Goal: Information Seeking & Learning: Find specific fact

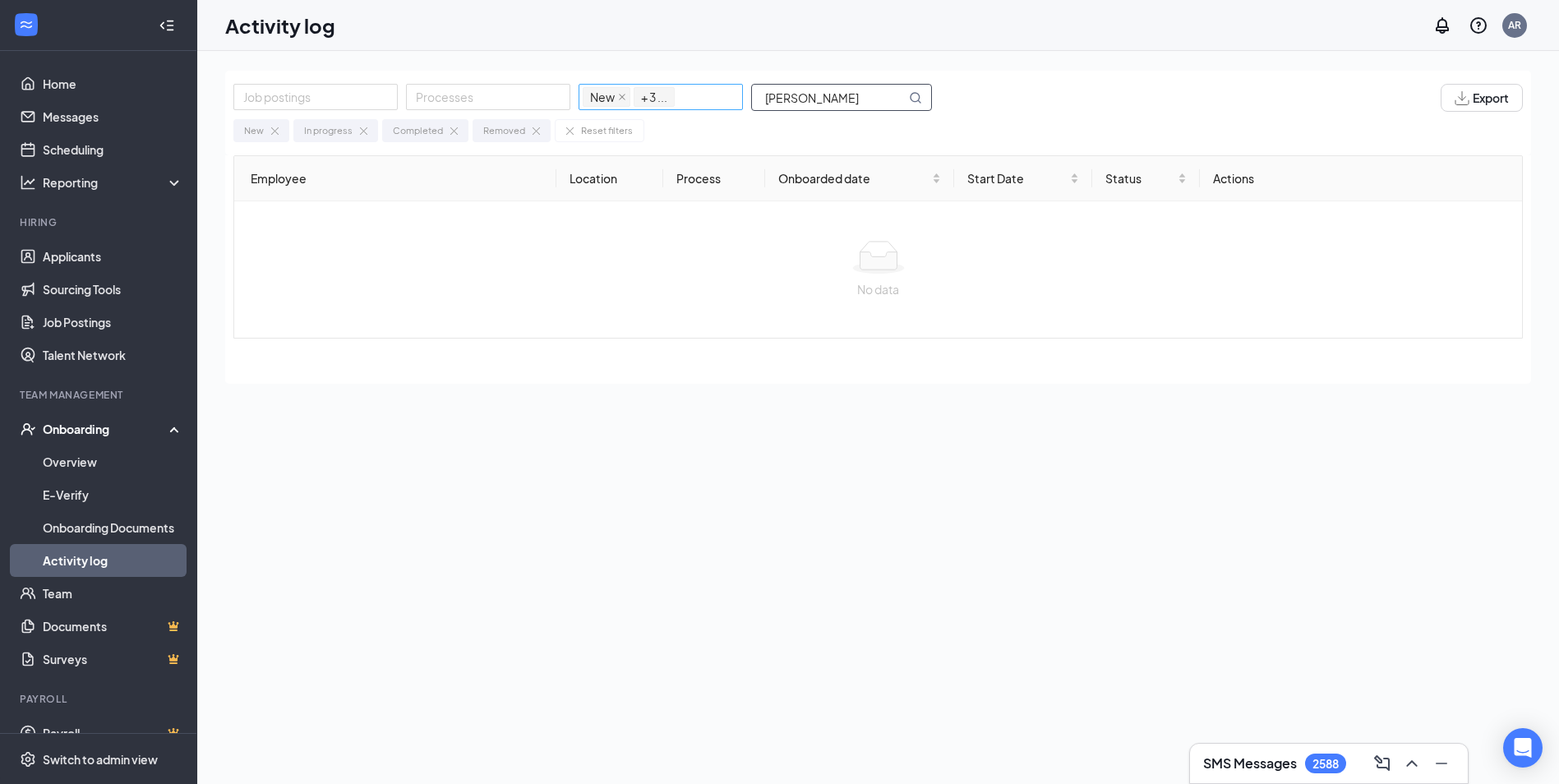
drag, startPoint x: 898, startPoint y: 103, endPoint x: 659, endPoint y: 89, distance: 239.4
click at [674, 104] on div "Job postings Processes New In progress Completed Removed + 3 ... [PERSON_NAME]" at bounding box center [591, 98] width 715 height 28
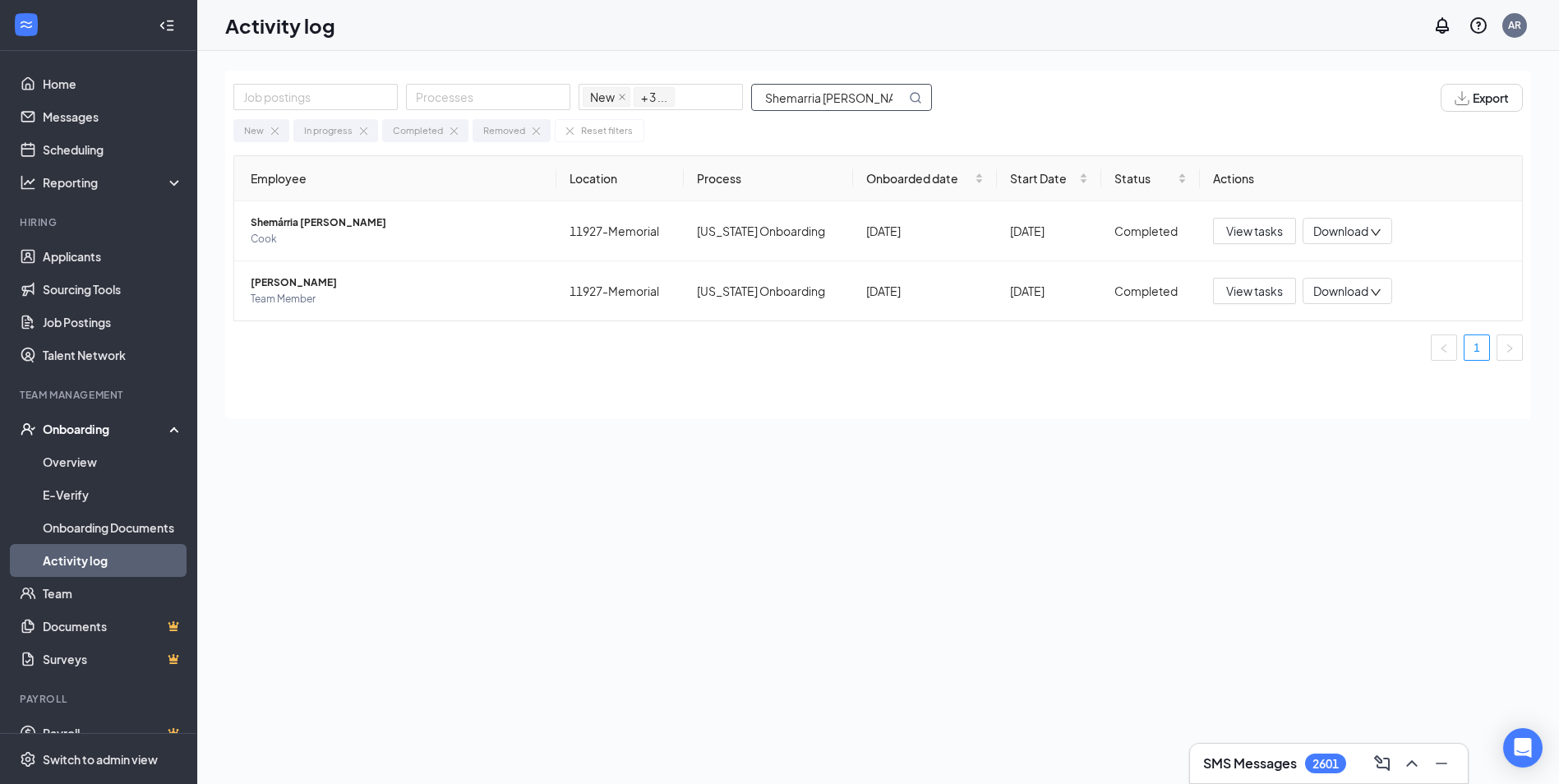
click at [900, 100] on input "Shemarria [PERSON_NAME]" at bounding box center [829, 97] width 154 height 26
drag, startPoint x: 764, startPoint y: 93, endPoint x: 984, endPoint y: 100, distance: 220.1
click at [984, 100] on div "Job postings Processes New In progress Completed Removed + 3 ... Shemarria [PER…" at bounding box center [878, 98] width 1290 height 28
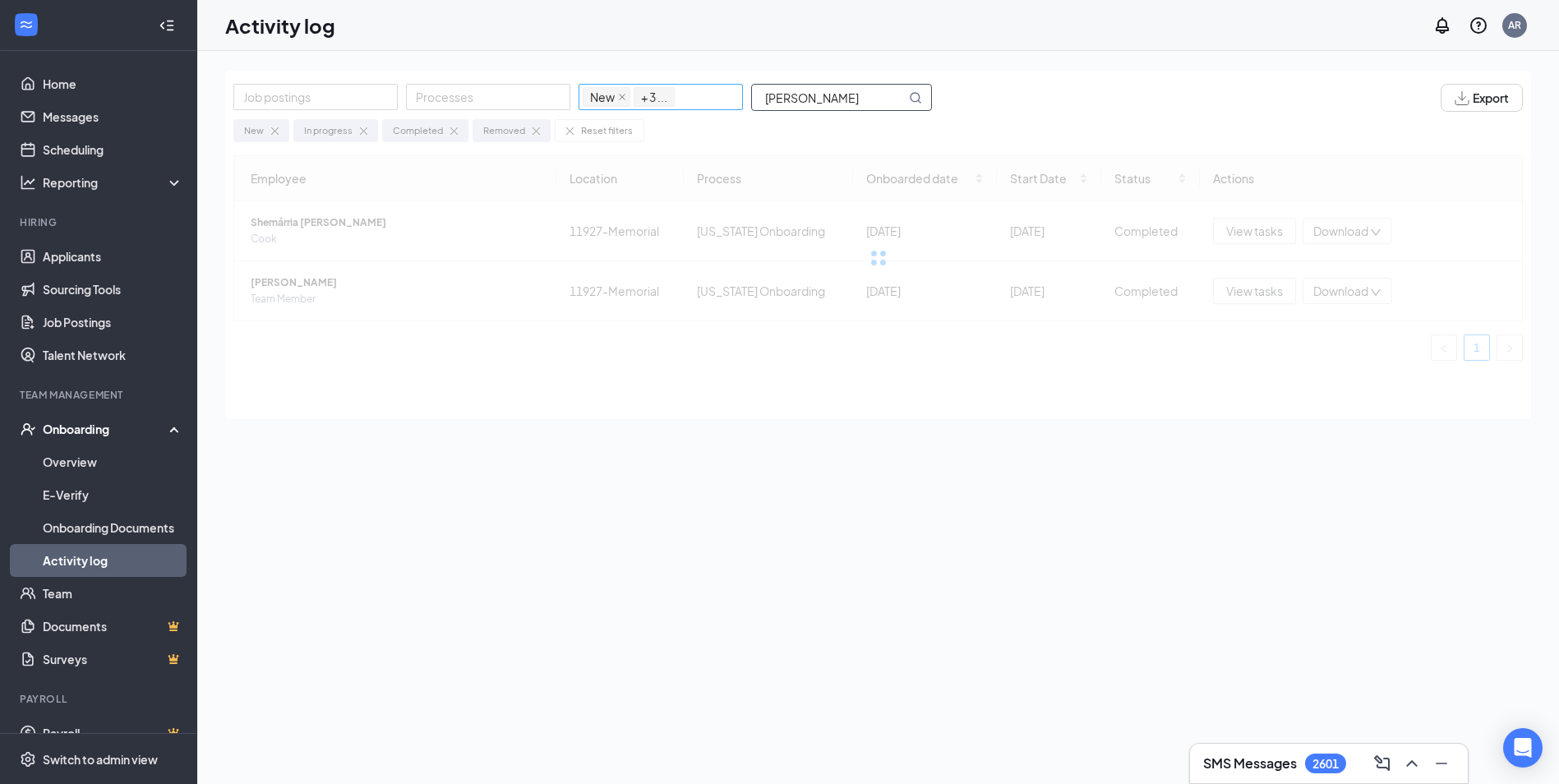
drag, startPoint x: 802, startPoint y: 98, endPoint x: 678, endPoint y: 93, distance: 124.1
click at [678, 93] on div "Job postings Processes New In progress Completed Removed + 3 ... [PERSON_NAME]" at bounding box center [591, 98] width 715 height 28
click at [820, 101] on input "[PERSON_NAME]" at bounding box center [829, 97] width 154 height 26
drag, startPoint x: 802, startPoint y: 96, endPoint x: 591, endPoint y: 44, distance: 217.3
click at [674, 95] on div "Job postings Processes New In progress Completed Removed + 3 ... [PERSON_NAME]" at bounding box center [591, 98] width 715 height 28
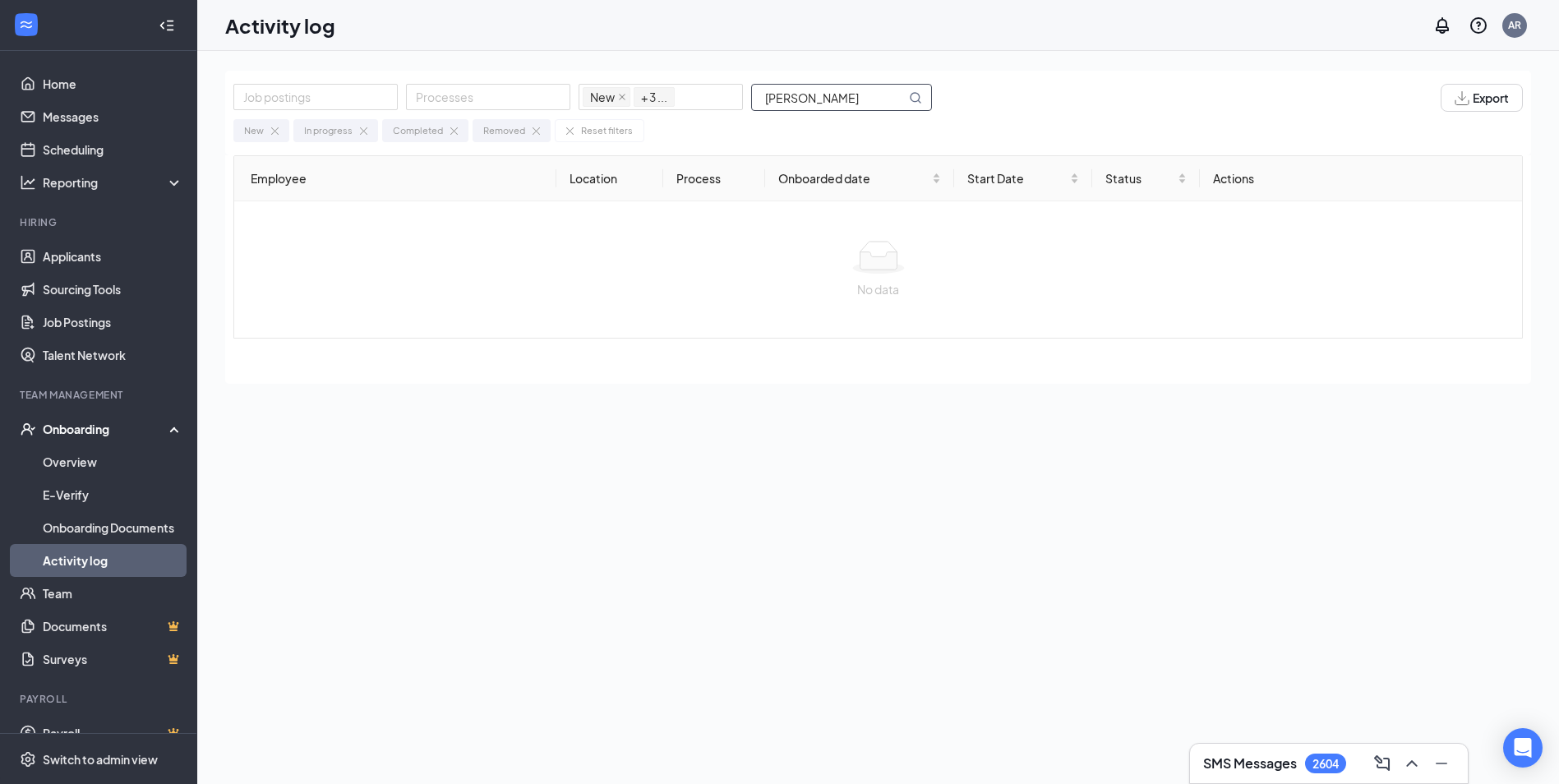
drag, startPoint x: 798, startPoint y: 102, endPoint x: 858, endPoint y: 101, distance: 60.0
click at [858, 101] on input "[PERSON_NAME]" at bounding box center [829, 97] width 154 height 26
type input "[PERSON_NAME]"
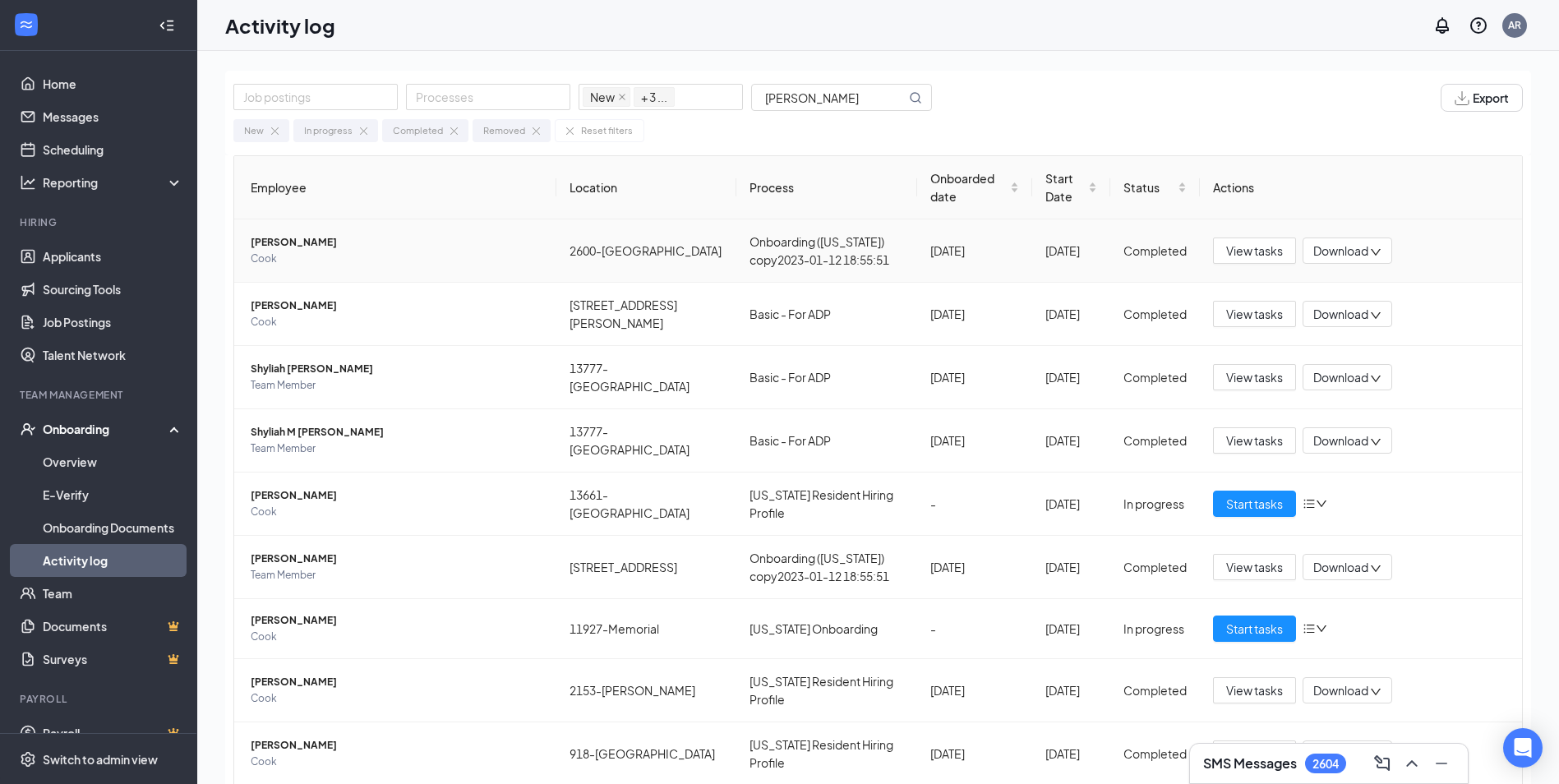
click at [297, 244] on span "[PERSON_NAME]" at bounding box center [397, 243] width 293 height 17
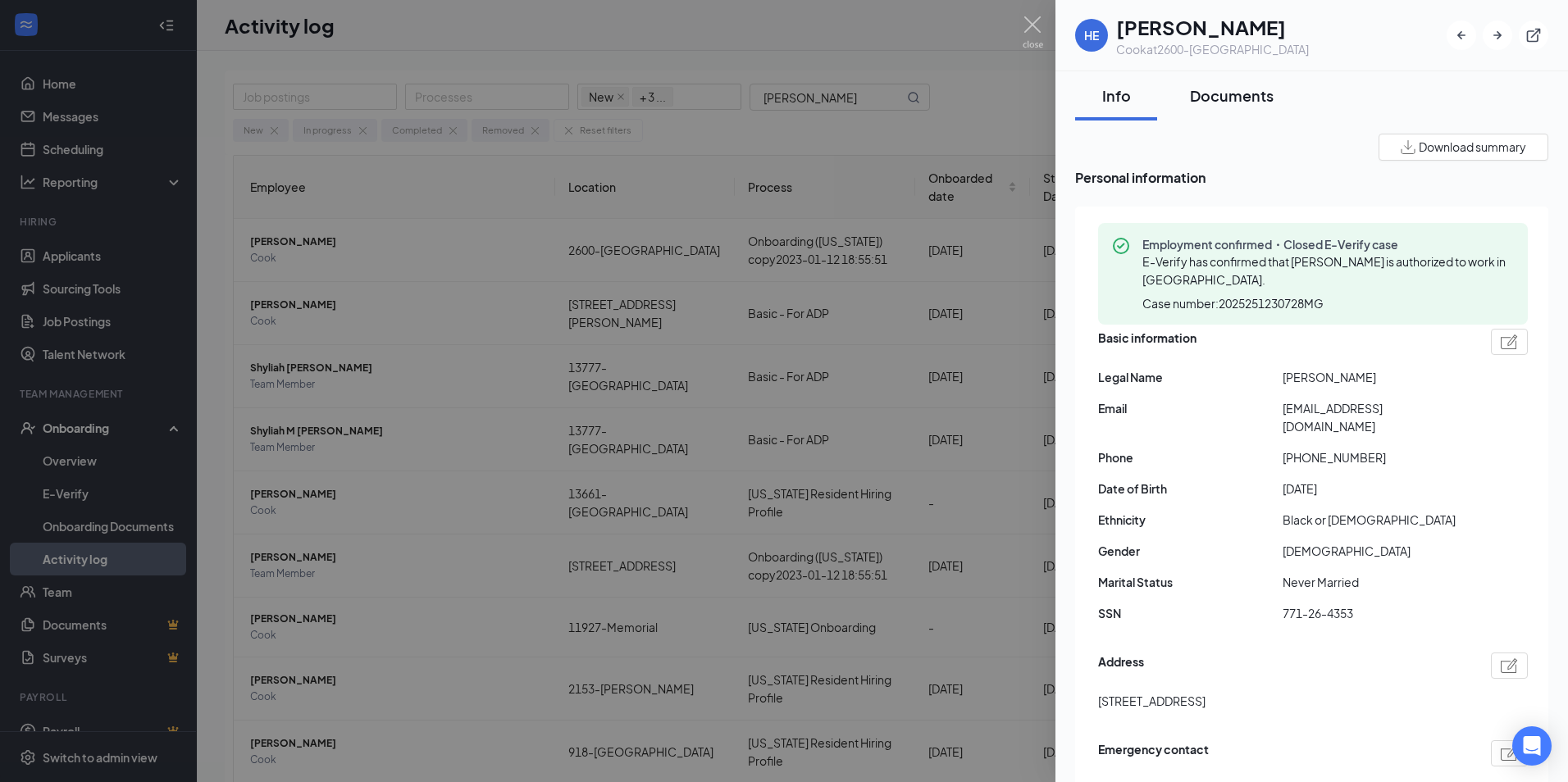
click at [1211, 83] on button "Documents" at bounding box center [1232, 95] width 116 height 49
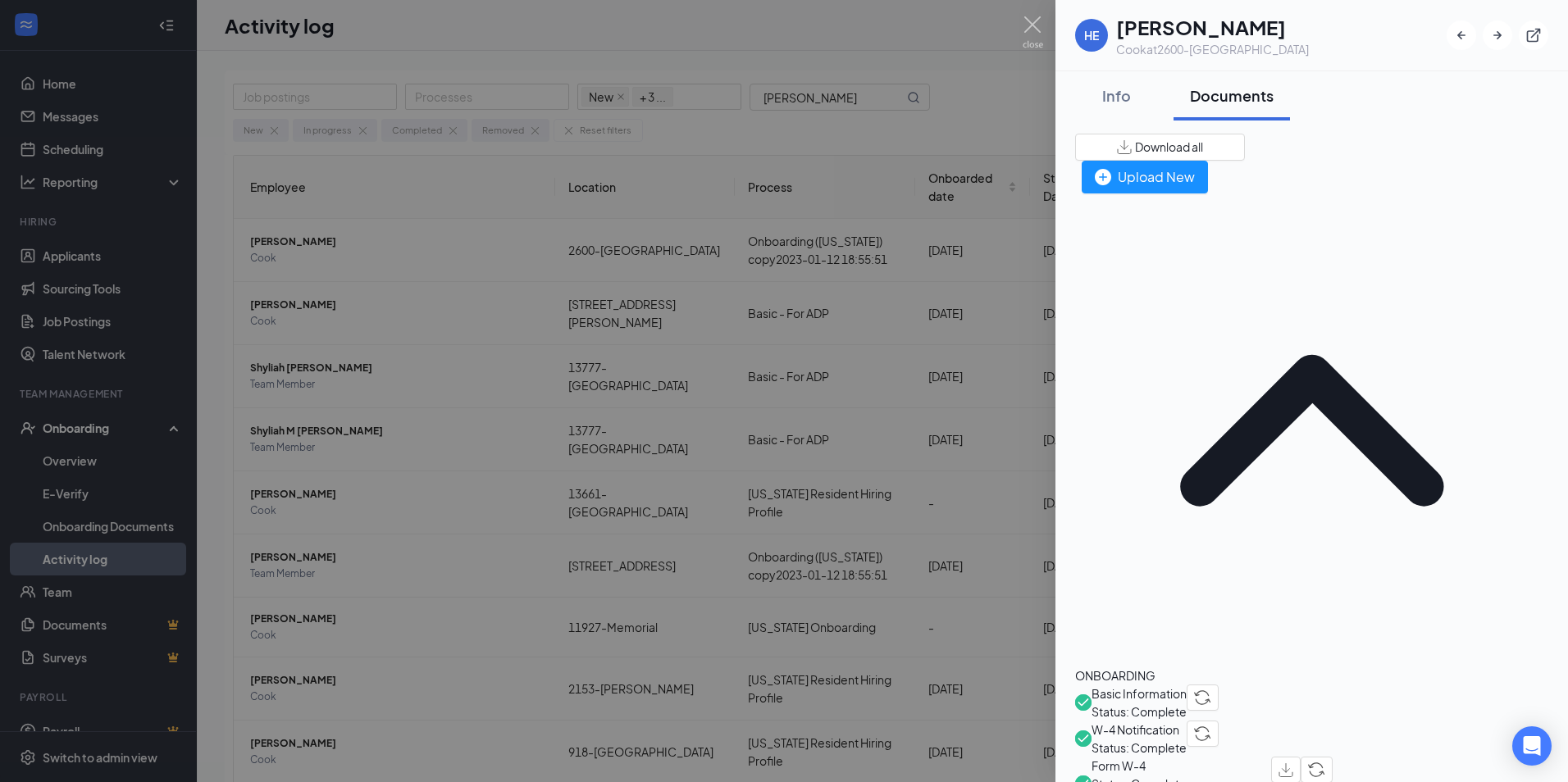
click at [1231, 95] on div "Documents" at bounding box center [1232, 95] width 84 height 21
click at [1031, 19] on img at bounding box center [1033, 32] width 21 height 32
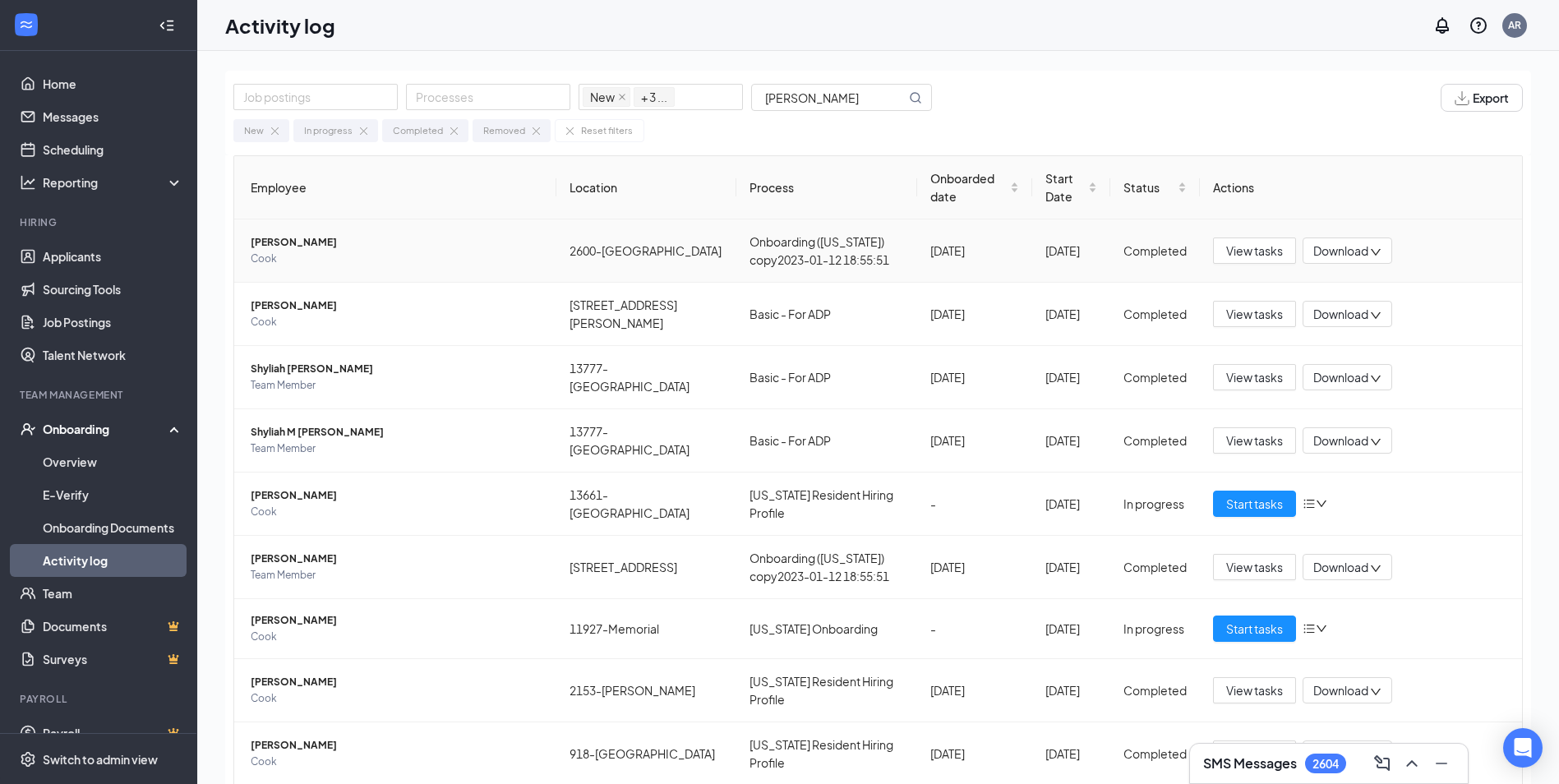
click at [323, 236] on span "[PERSON_NAME]" at bounding box center [397, 243] width 293 height 17
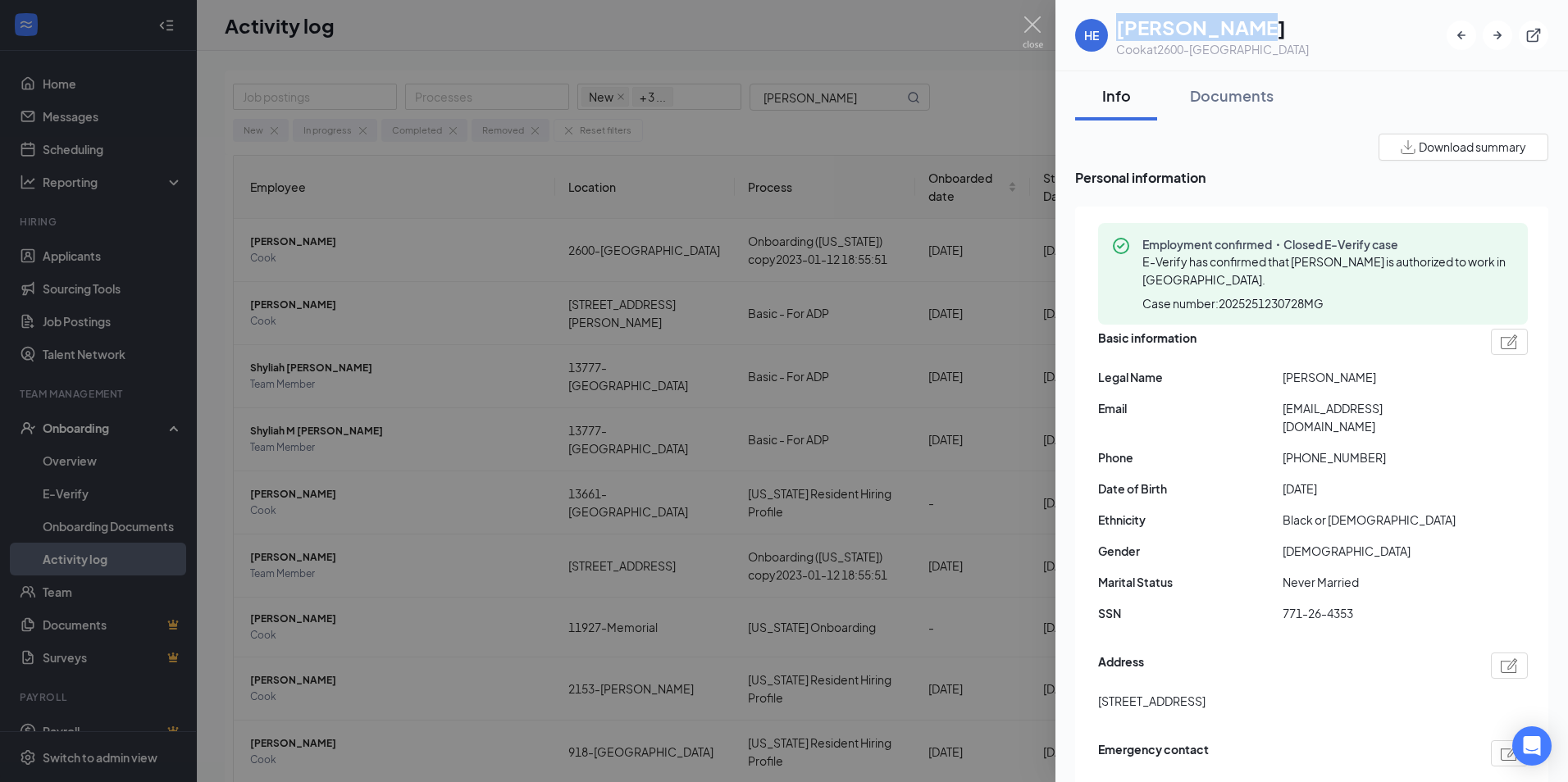
drag, startPoint x: 1118, startPoint y: 22, endPoint x: 1239, endPoint y: 24, distance: 121.0
click at [1239, 24] on h1 "[PERSON_NAME]" at bounding box center [1213, 27] width 192 height 28
copy h1 "[PERSON_NAME]"
click at [1039, 20] on img at bounding box center [1033, 32] width 21 height 32
